Goal: Task Accomplishment & Management: Manage account settings

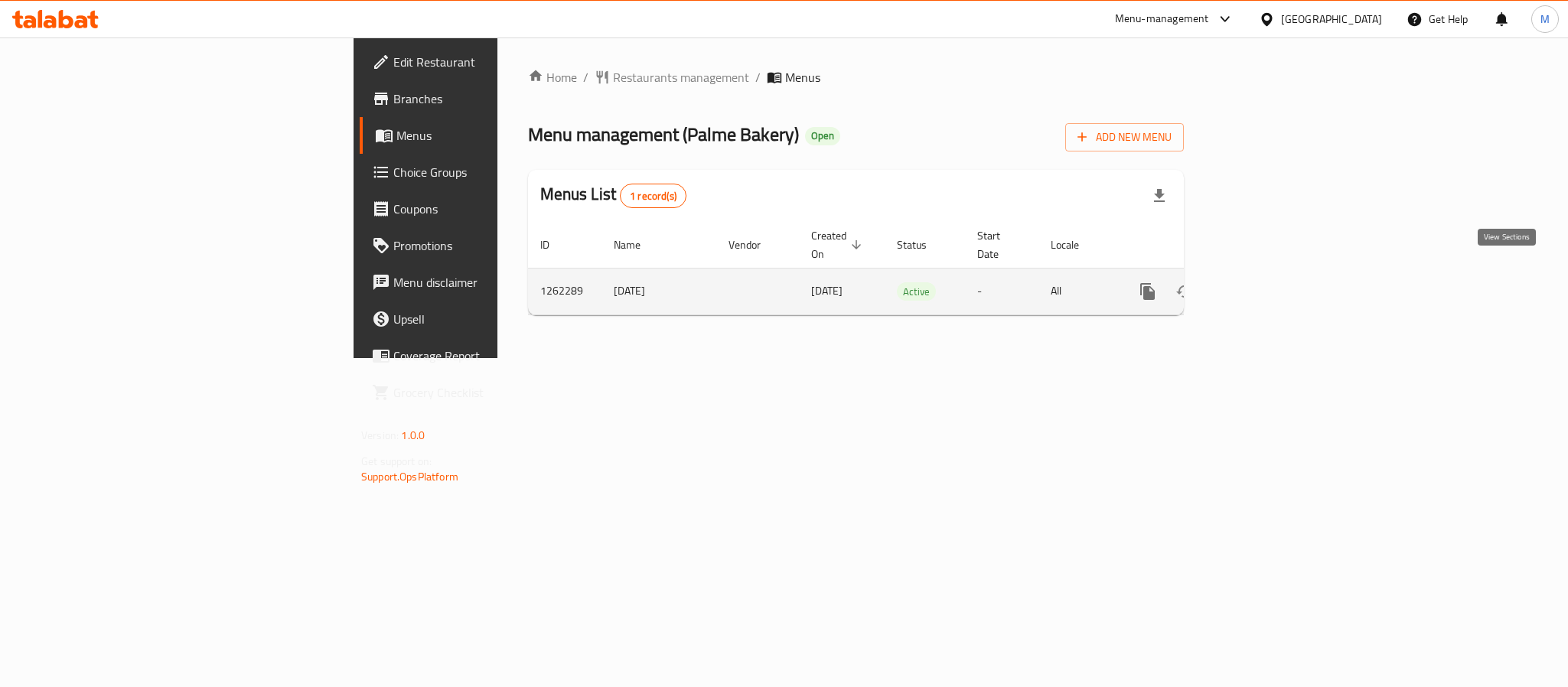
click at [1276, 287] on link "enhanced table" at bounding box center [1258, 291] width 36 height 36
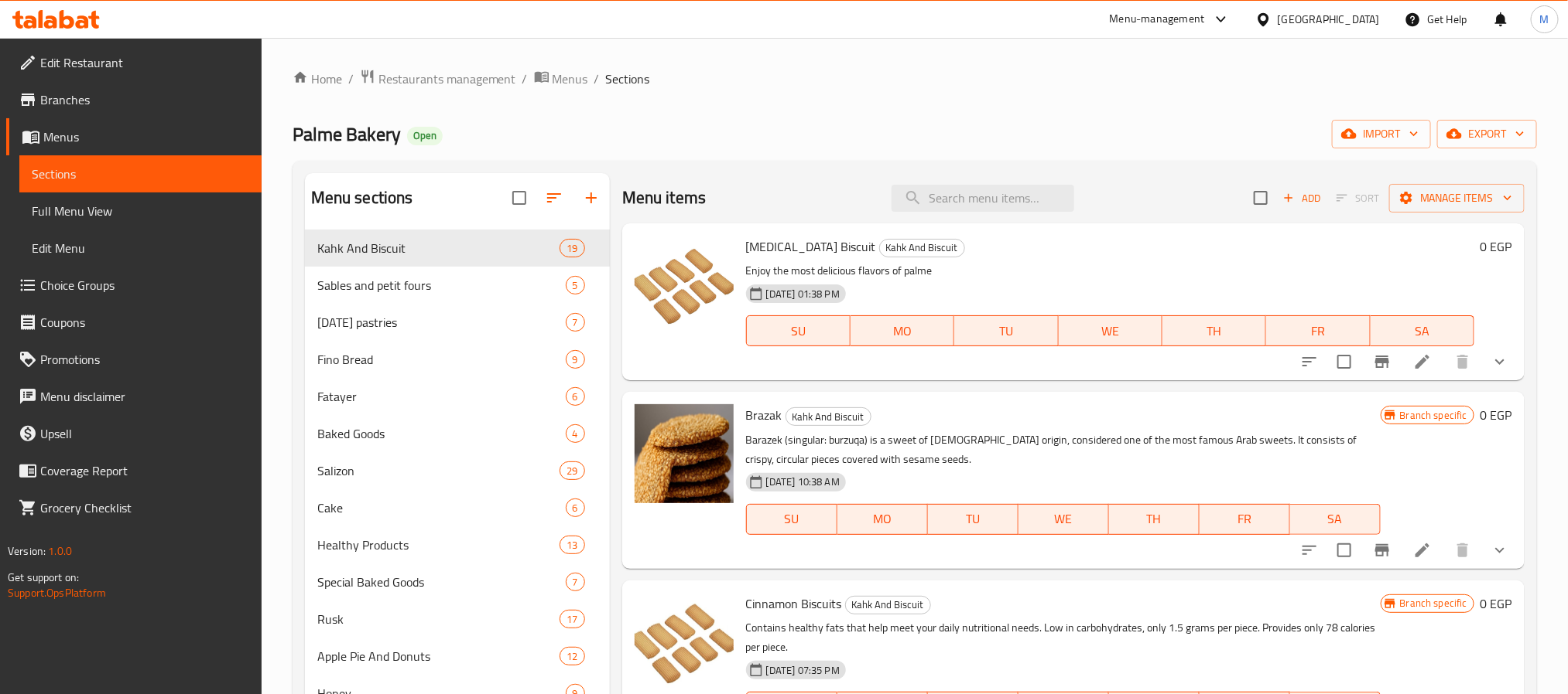
click at [430, 93] on div "Home / Restaurants management / Menus / Sections Palme Bakery Open import expor…" at bounding box center [915, 474] width 1244 height 811
click at [441, 80] on span "Restaurants management" at bounding box center [447, 79] width 137 height 19
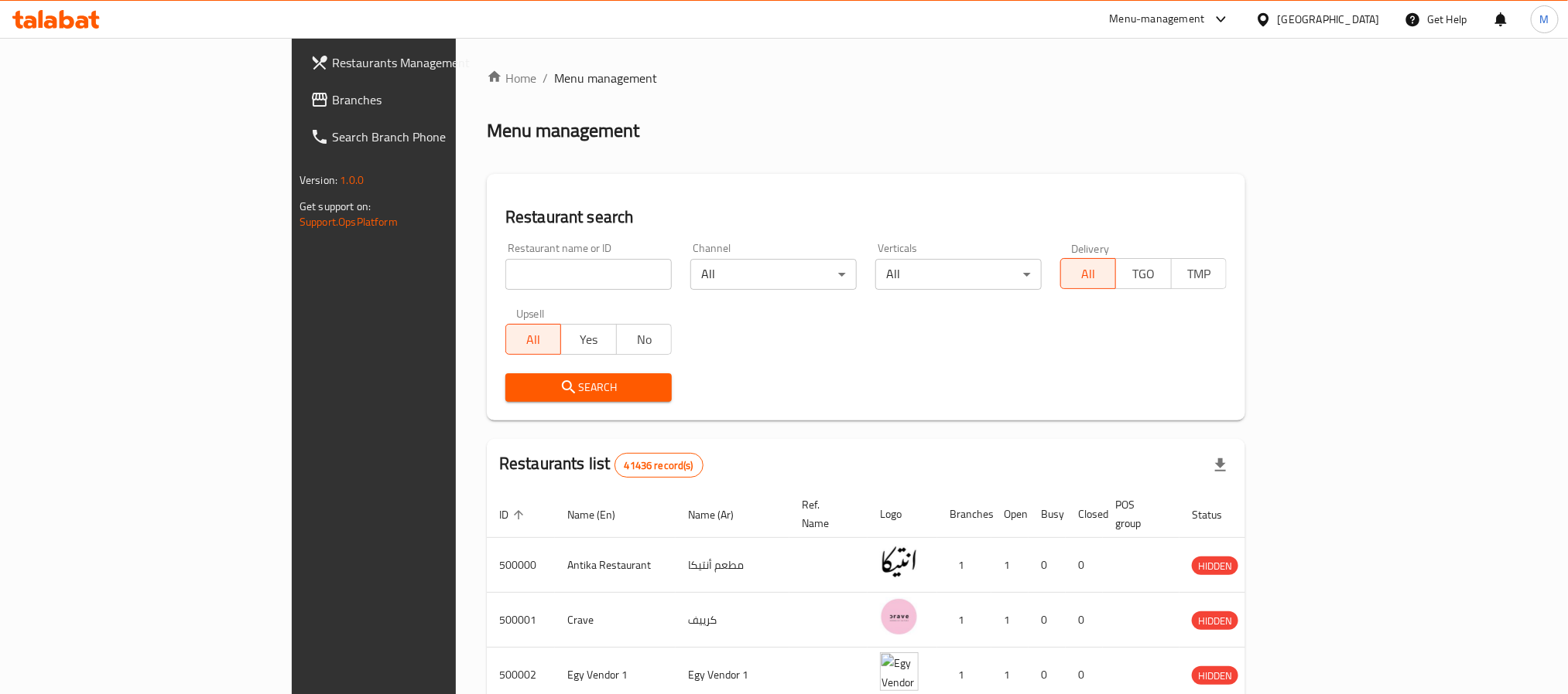
drag, startPoint x: 521, startPoint y: 286, endPoint x: 811, endPoint y: 183, distance: 307.7
click at [521, 286] on input "search" at bounding box center [588, 274] width 166 height 31
click at [1361, 19] on div "[GEOGRAPHIC_DATA]" at bounding box center [1328, 19] width 103 height 17
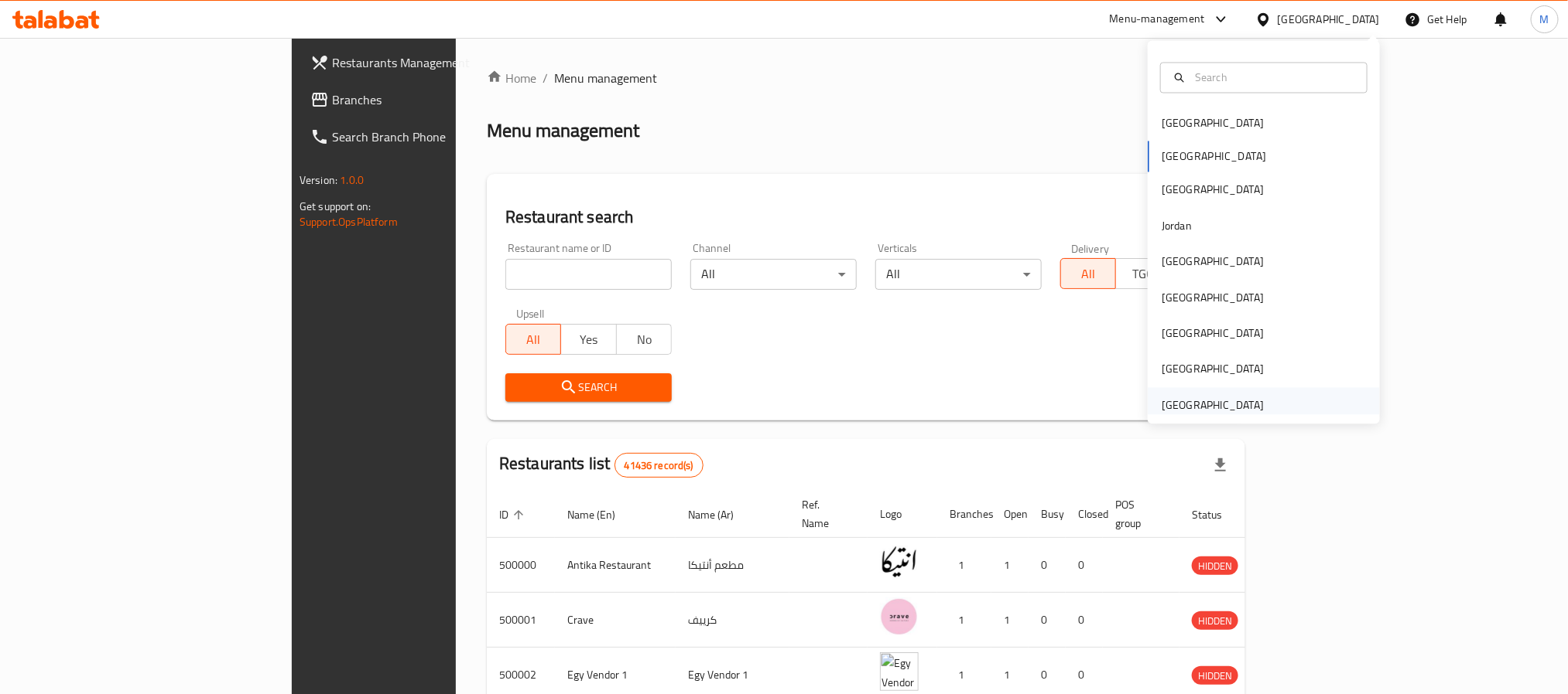
click at [1231, 410] on div "[GEOGRAPHIC_DATA]" at bounding box center [1212, 404] width 103 height 17
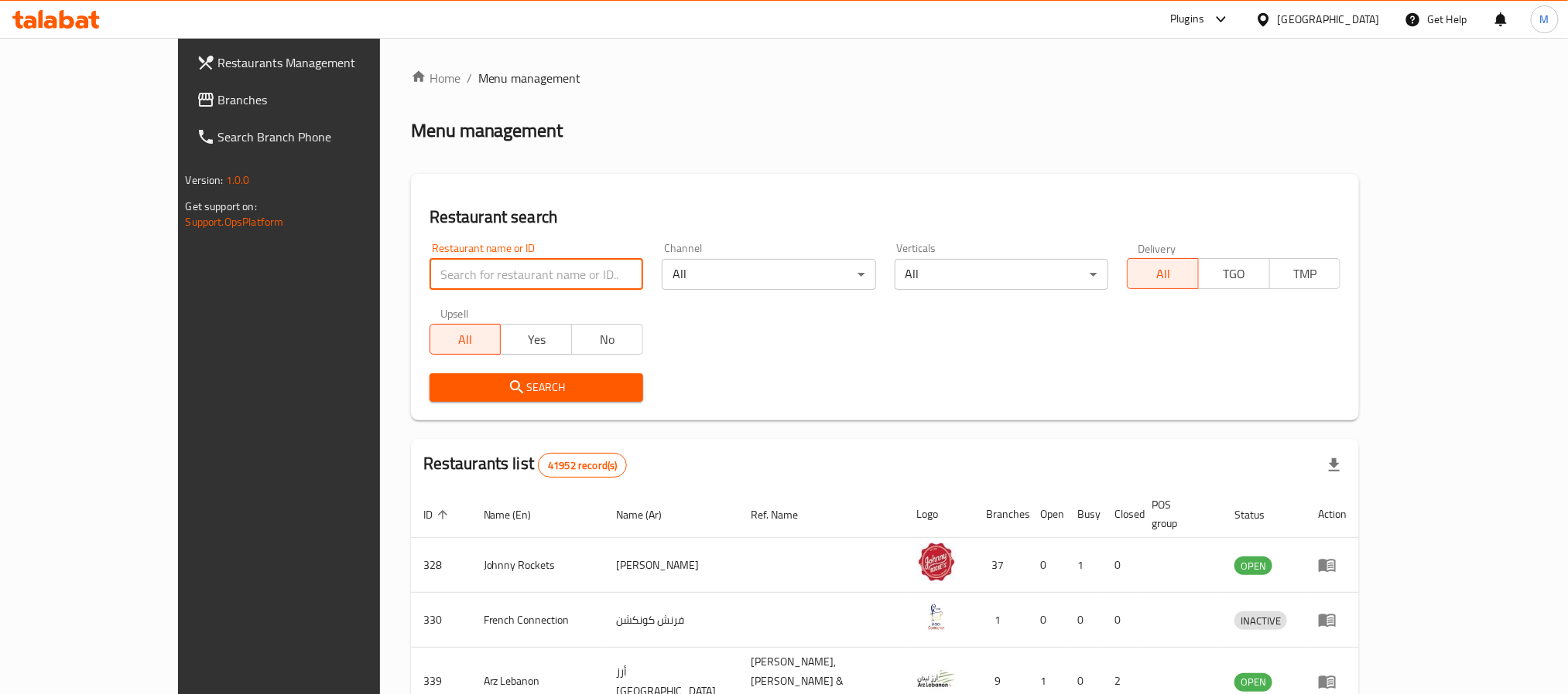
click at [429, 275] on input "search" at bounding box center [536, 274] width 213 height 31
paste input "Cyra events and trading"
type input "Cyra events and trading"
click button "Search" at bounding box center [536, 387] width 213 height 29
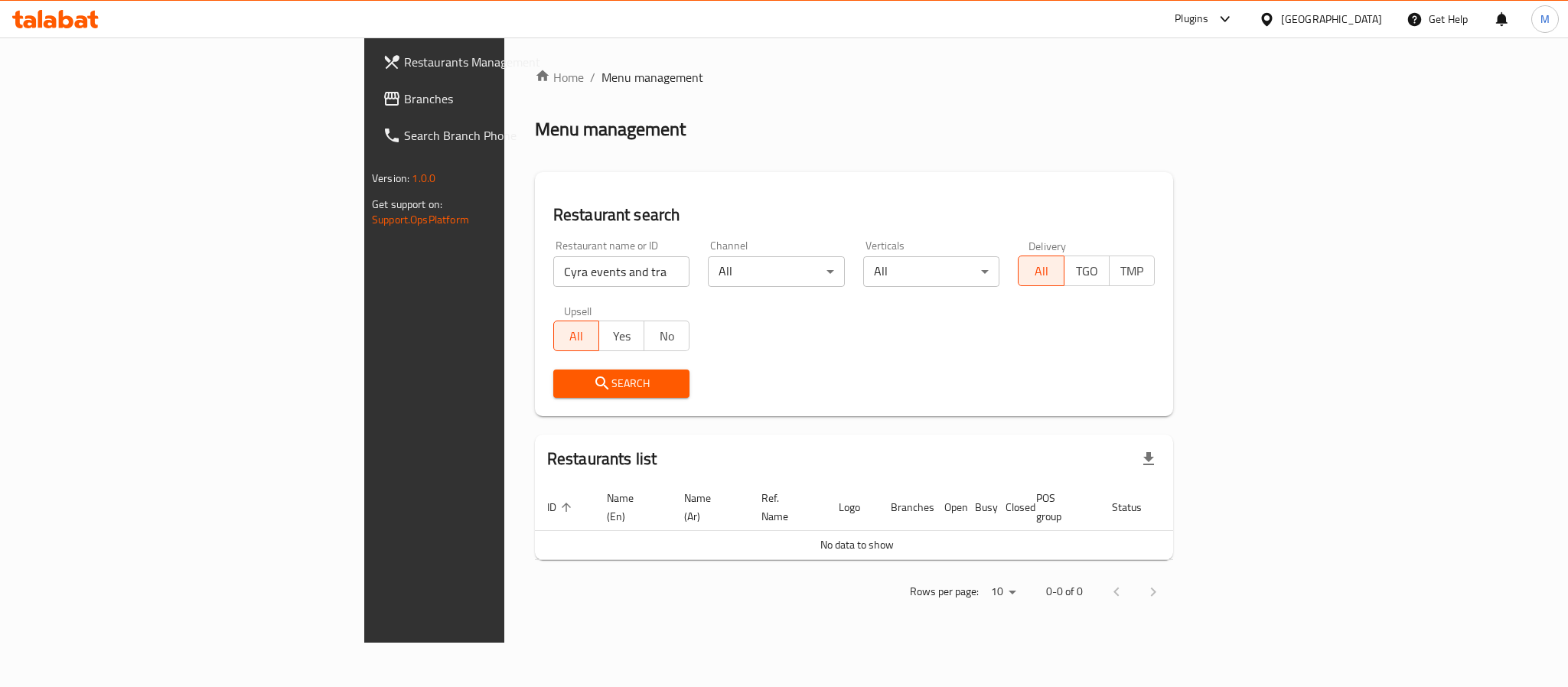
click at [1336, 24] on div "[GEOGRAPHIC_DATA]" at bounding box center [1331, 19] width 102 height 17
click at [1184, 322] on div "[GEOGRAPHIC_DATA]" at bounding box center [1216, 335] width 125 height 35
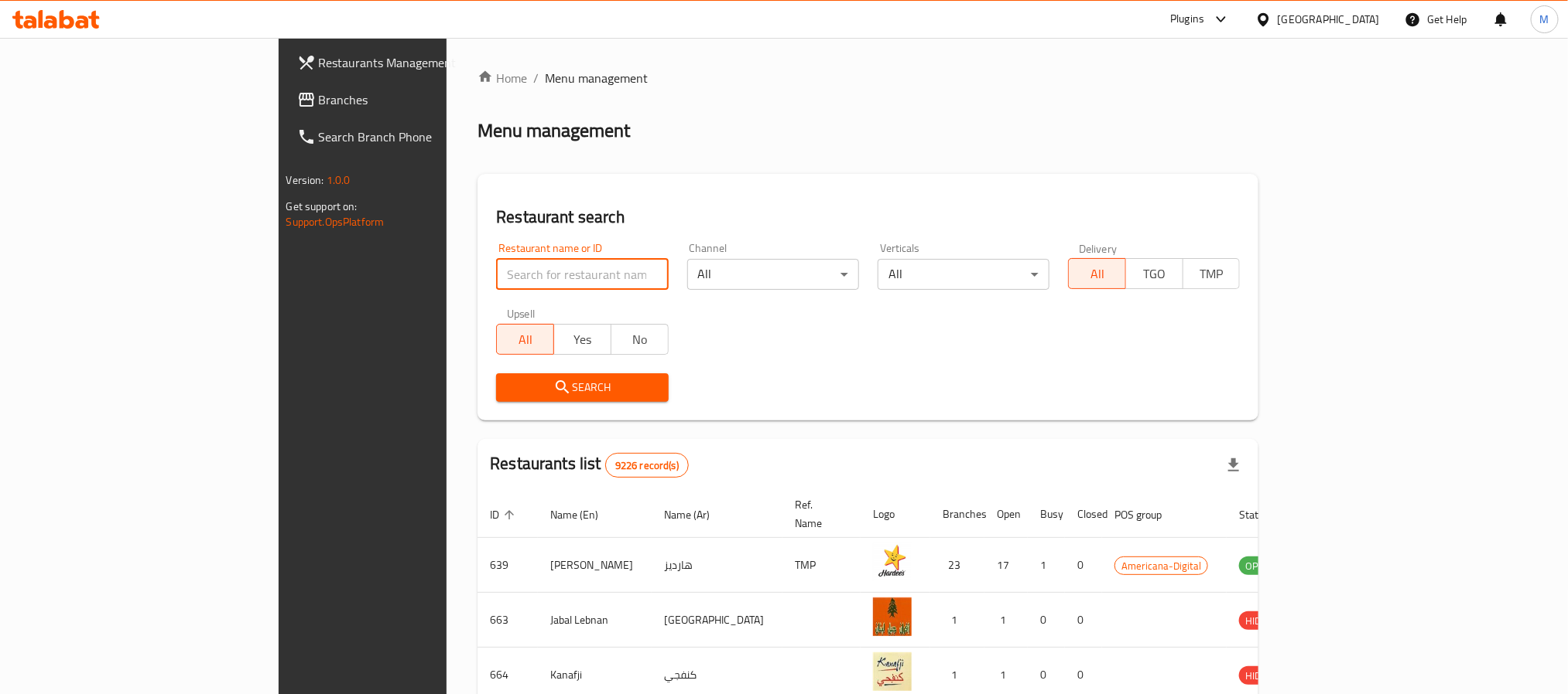
click at [496, 268] on input "search" at bounding box center [582, 274] width 171 height 31
paste input "Cyra events and trading"
type input "Cyra events and trading"
click button "Search" at bounding box center [582, 387] width 171 height 29
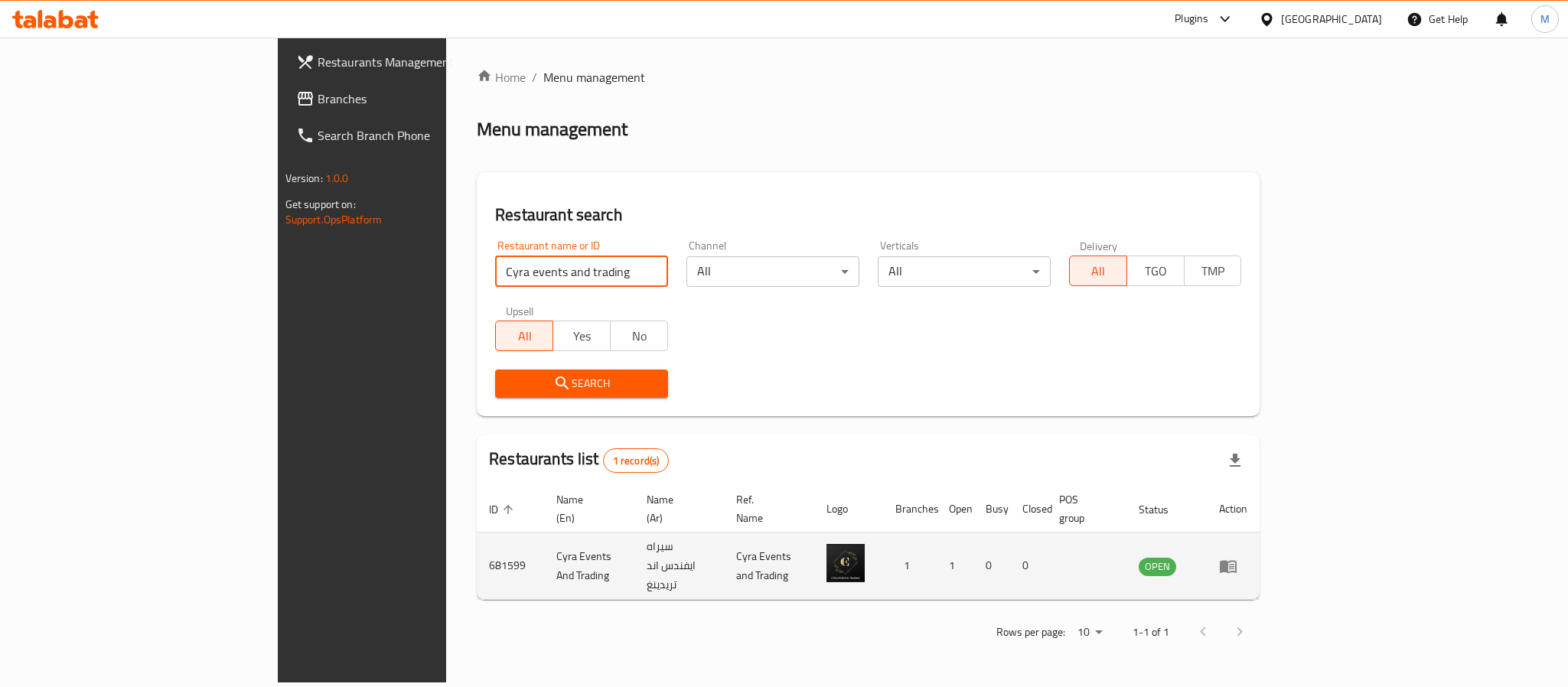
click at [544, 533] on td "Cyra Events And Trading" at bounding box center [589, 567] width 91 height 67
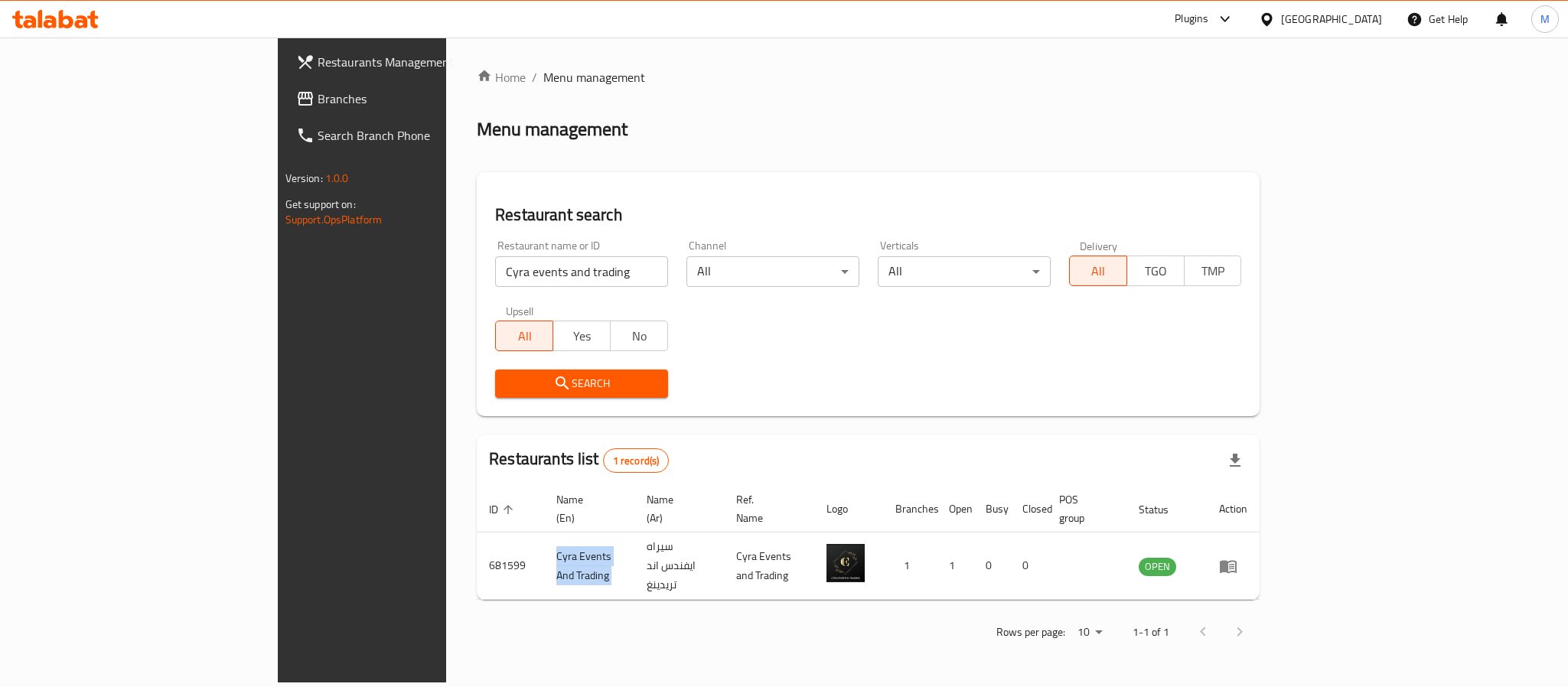
copy td "Cyra Events And Trading"
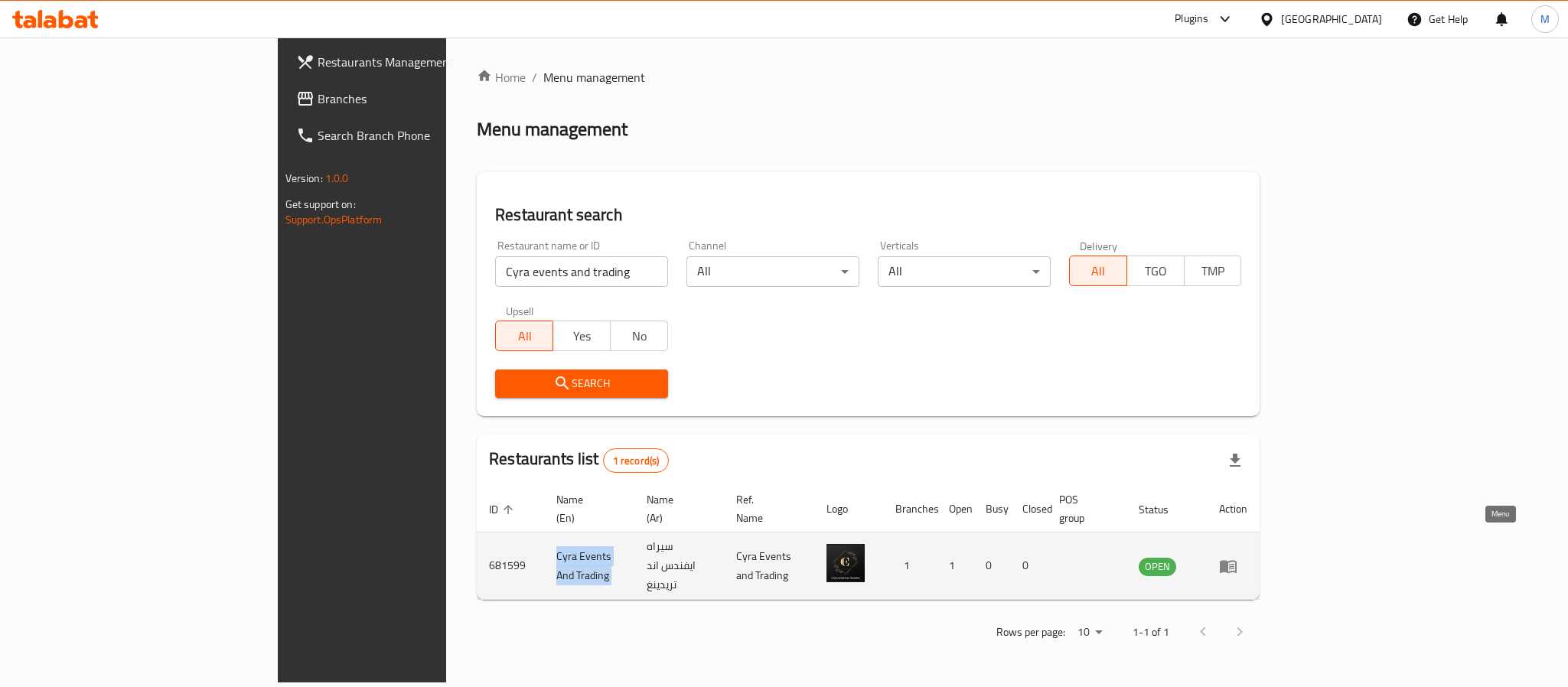
click at [1237, 561] on icon "enhanced table" at bounding box center [1228, 567] width 17 height 13
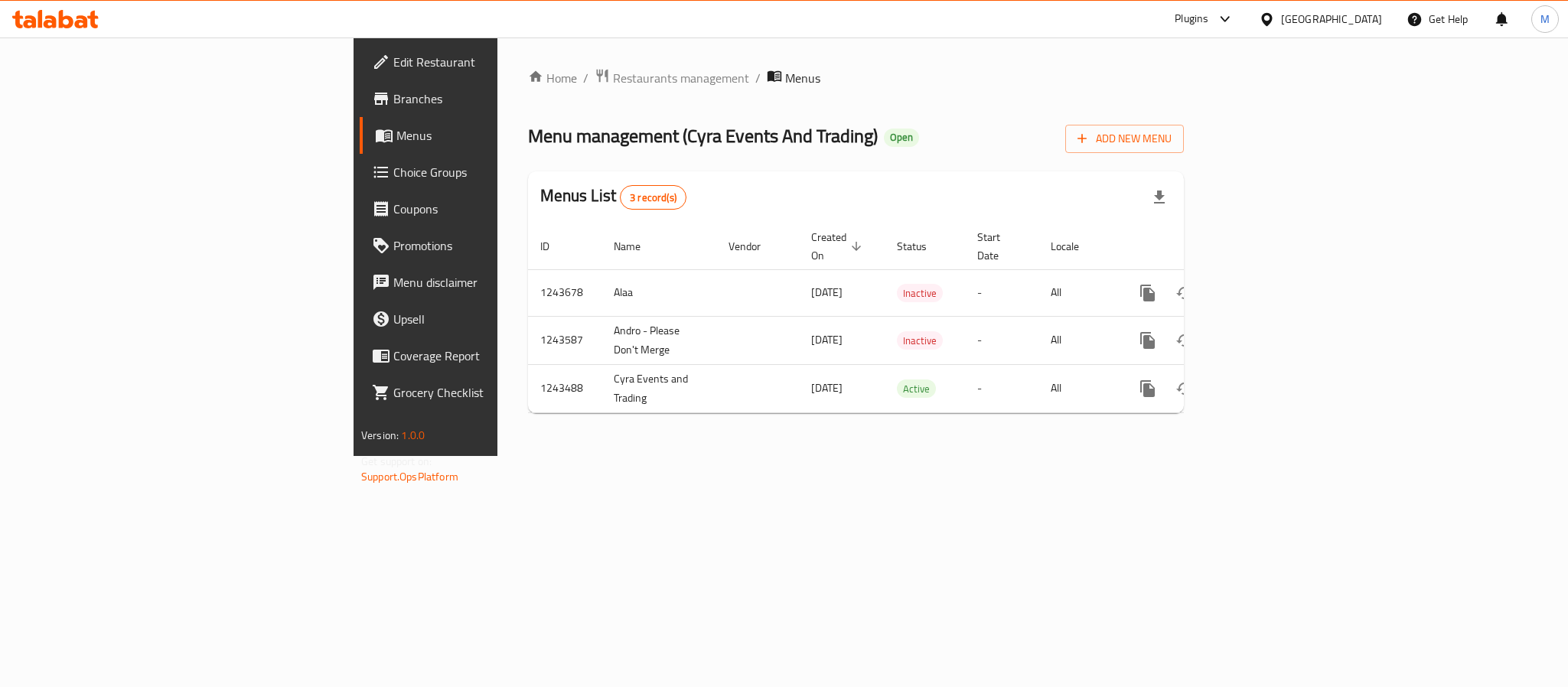
click at [393, 103] on span "Branches" at bounding box center [498, 99] width 210 height 19
